Goal: Task Accomplishment & Management: Complete application form

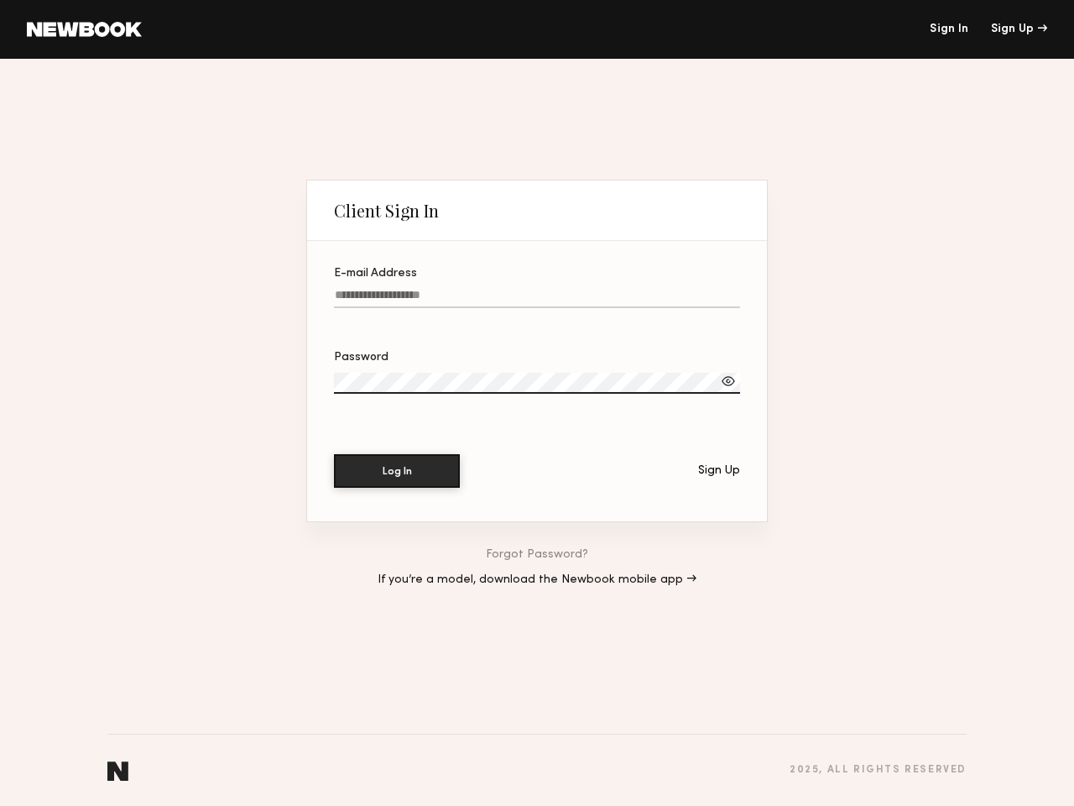
click at [537, 403] on div at bounding box center [537, 403] width 406 height 13
click at [1019, 29] on div "Sign Up" at bounding box center [1019, 30] width 56 height 12
click at [729, 379] on div at bounding box center [728, 381] width 17 height 17
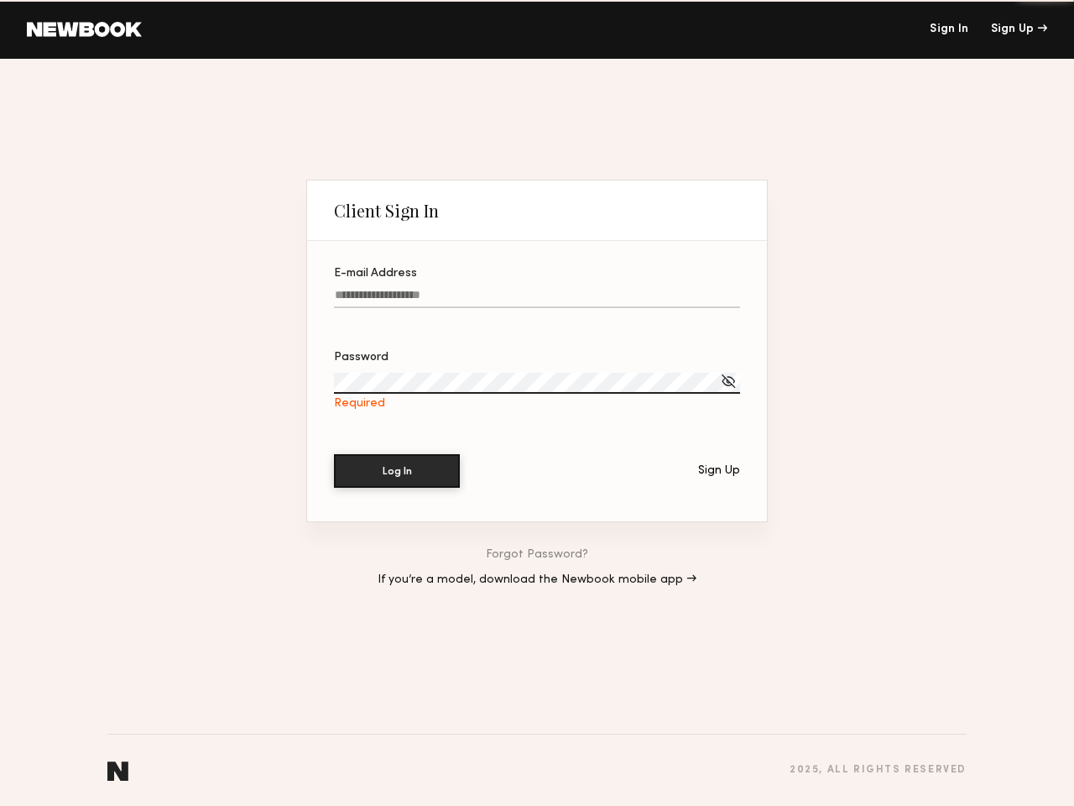
click at [719, 468] on div "Sign Up" at bounding box center [719, 471] width 42 height 12
